Goal: Register for event/course

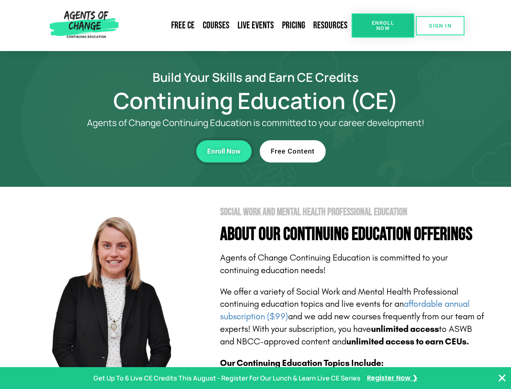
click at [255, 194] on section "Social Work and Mental Health Professional Education About Our Continuing Educa…" at bounding box center [255, 357] width 511 height 340
click at [383, 26] on span "Enroll Now" at bounding box center [383, 25] width 37 height 11
click at [440, 26] on span "SIGN IN" at bounding box center [440, 25] width 23 height 5
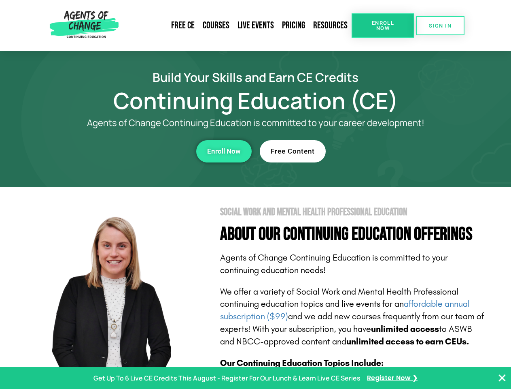
click at [140, 151] on div "Enroll Now" at bounding box center [140, 151] width 223 height 22
click at [224, 151] on span "Enroll Now" at bounding box center [224, 151] width 34 height 7
click at [371, 151] on div "Free Content" at bounding box center [371, 151] width 223 height 22
